Goal: Task Accomplishment & Management: Use online tool/utility

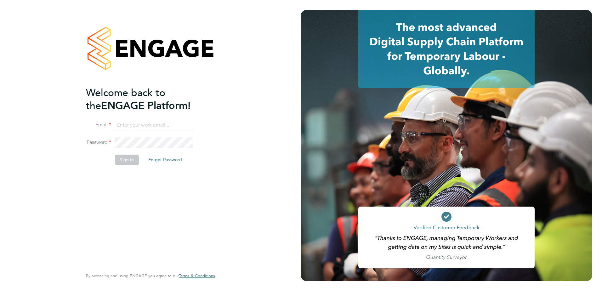
type input "[PERSON_NAME][EMAIL_ADDRESS][PERSON_NAME][DOMAIN_NAME]"
click at [125, 159] on button "Sign In" at bounding box center [127, 160] width 24 height 10
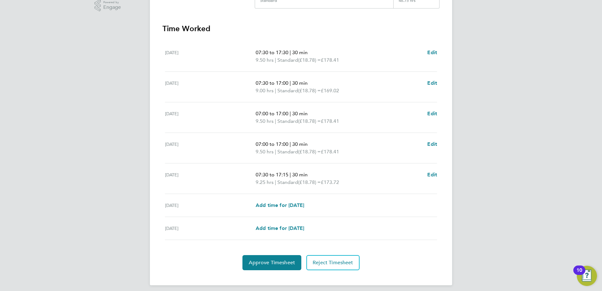
scroll to position [169, 0]
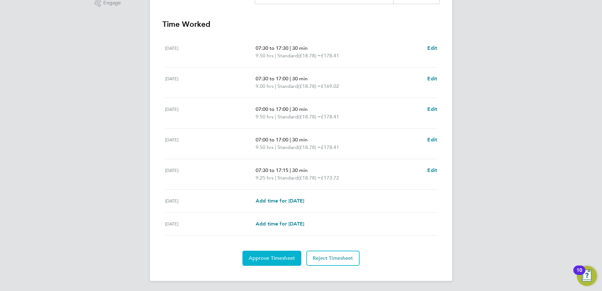
click at [273, 256] on span "Approve Timesheet" at bounding box center [272, 258] width 46 height 6
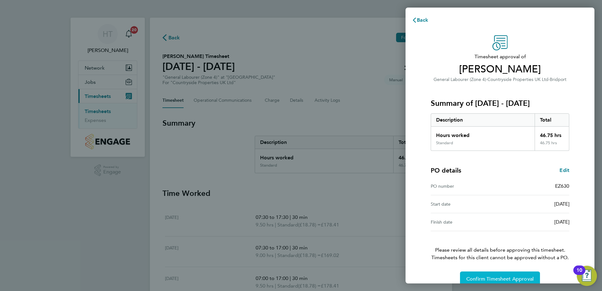
click at [504, 275] on button "Confirm Timesheet Approval" at bounding box center [500, 278] width 80 height 15
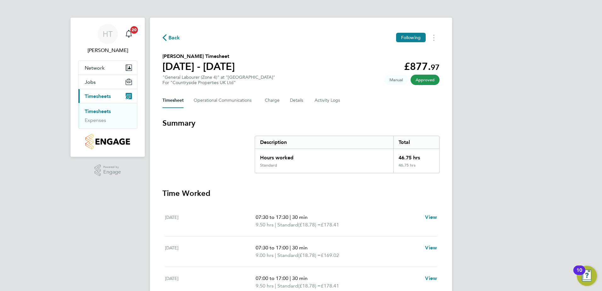
scroll to position [139, 0]
